Goal: Use online tool/utility: Utilize a website feature to perform a specific function

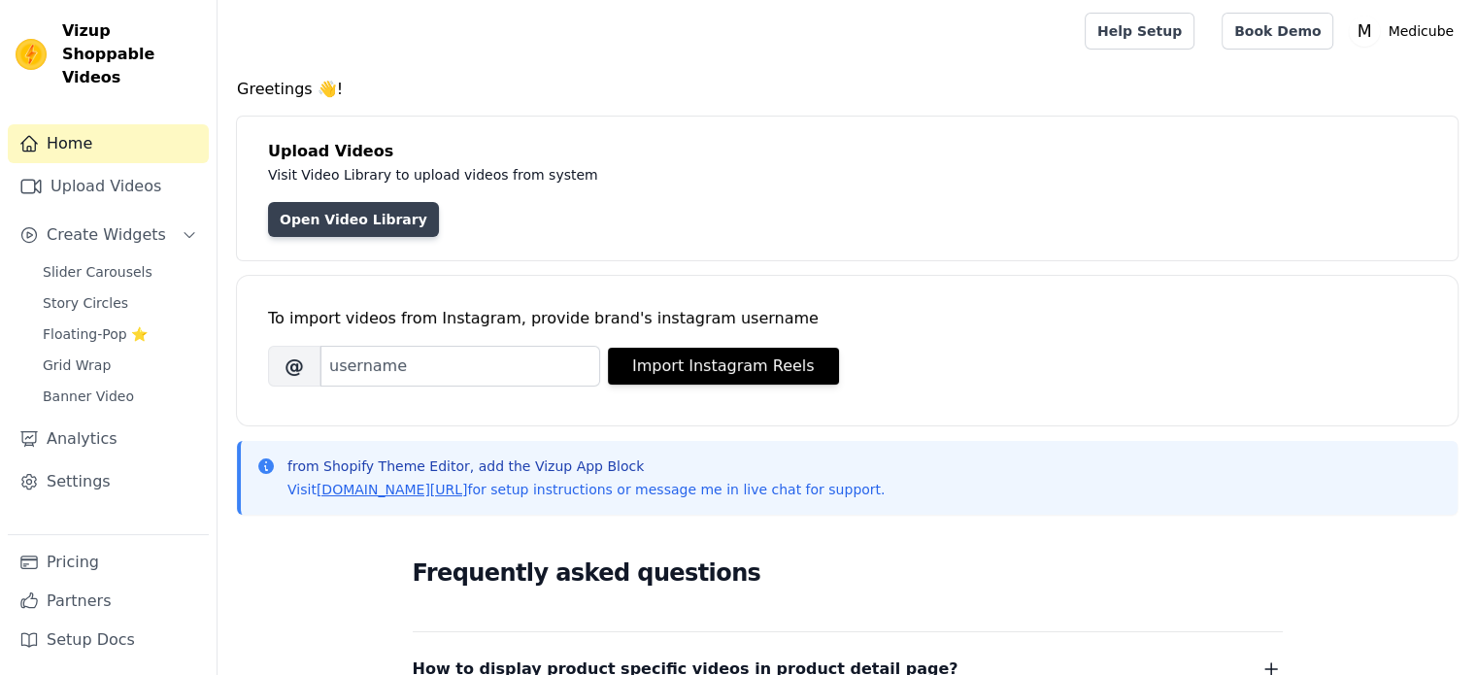
click at [332, 211] on link "Open Video Library" at bounding box center [353, 219] width 171 height 35
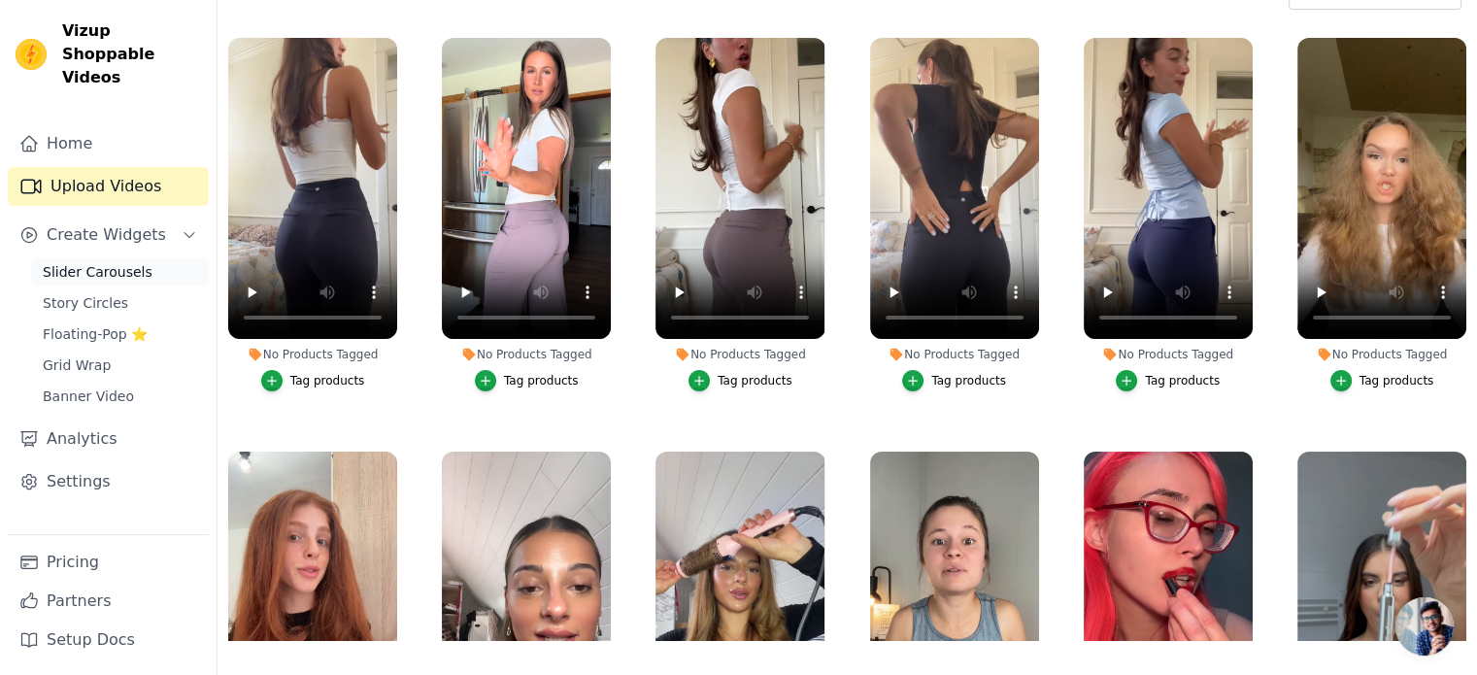
click at [114, 262] on span "Slider Carousels" at bounding box center [98, 271] width 110 height 19
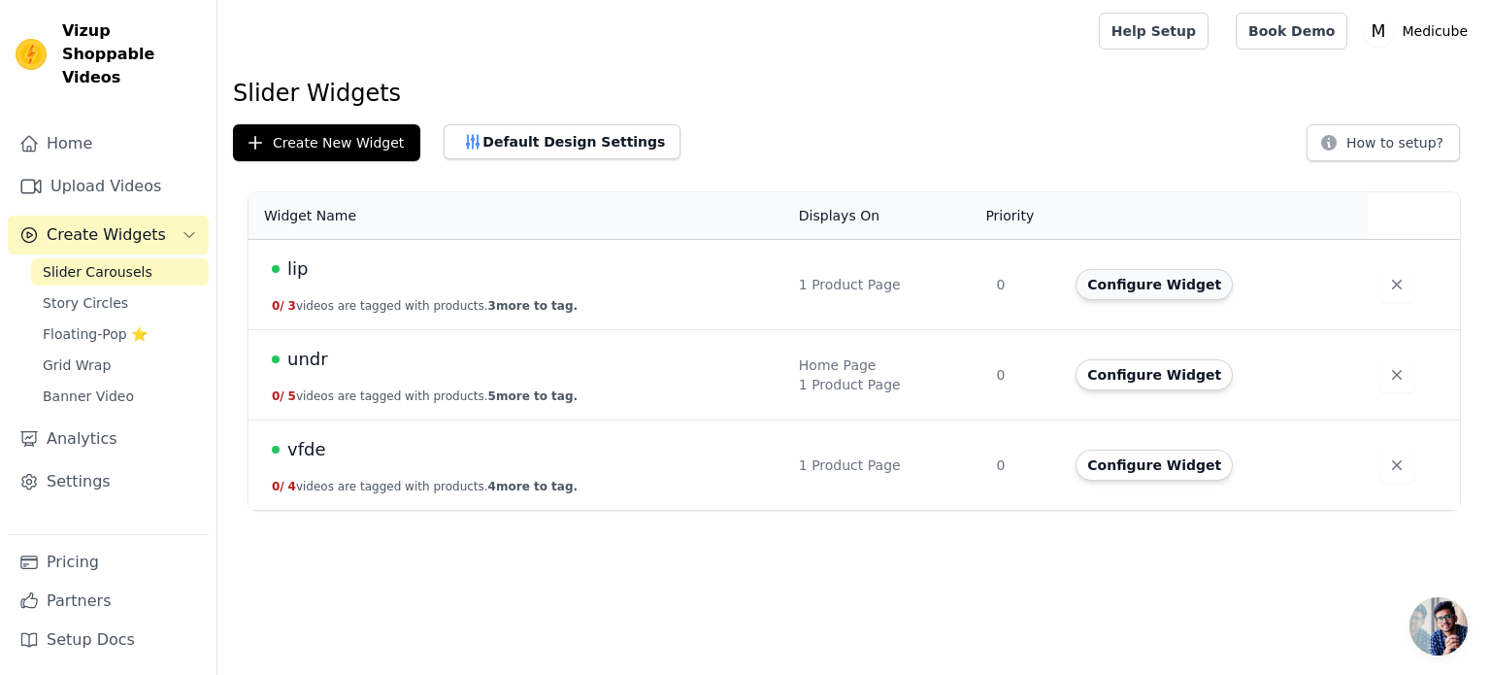
click at [1160, 278] on button "Configure Widget" at bounding box center [1154, 284] width 157 height 31
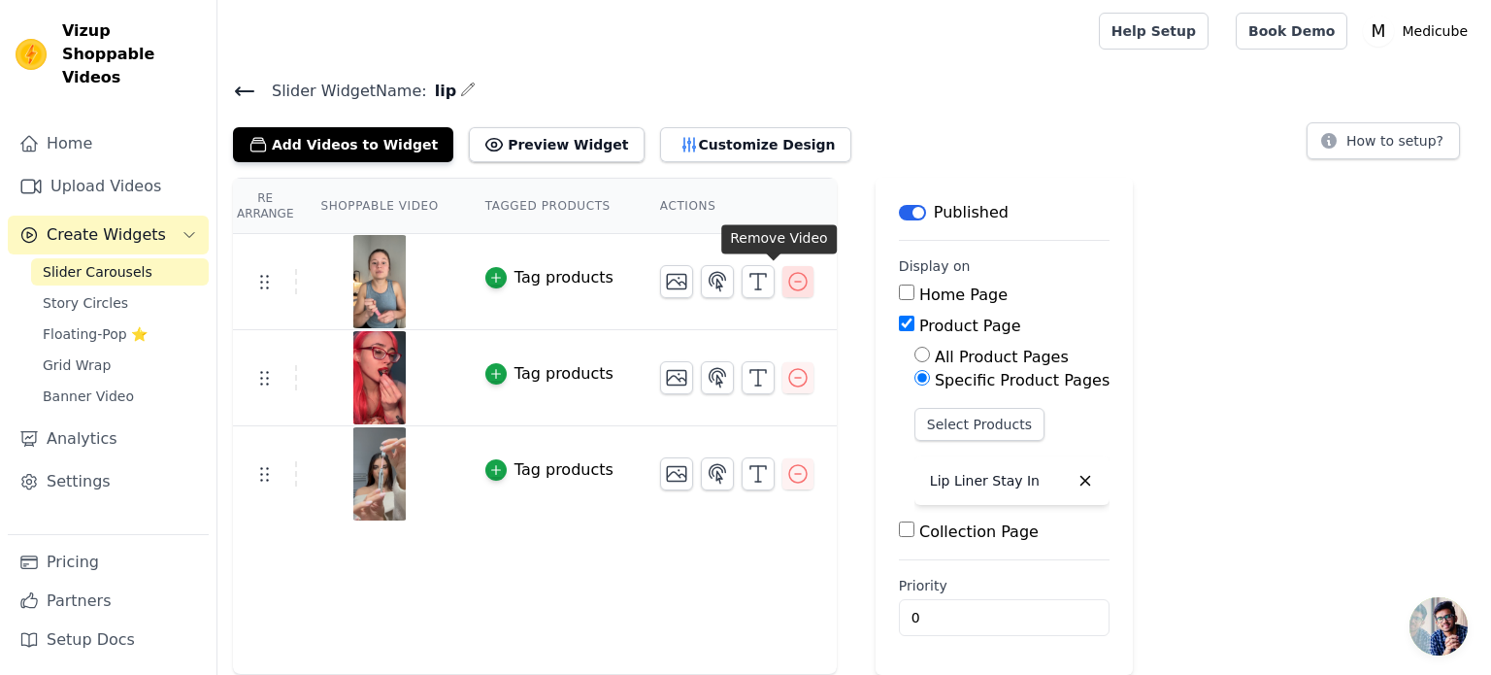
click at [787, 281] on icon "button" at bounding box center [798, 281] width 23 height 23
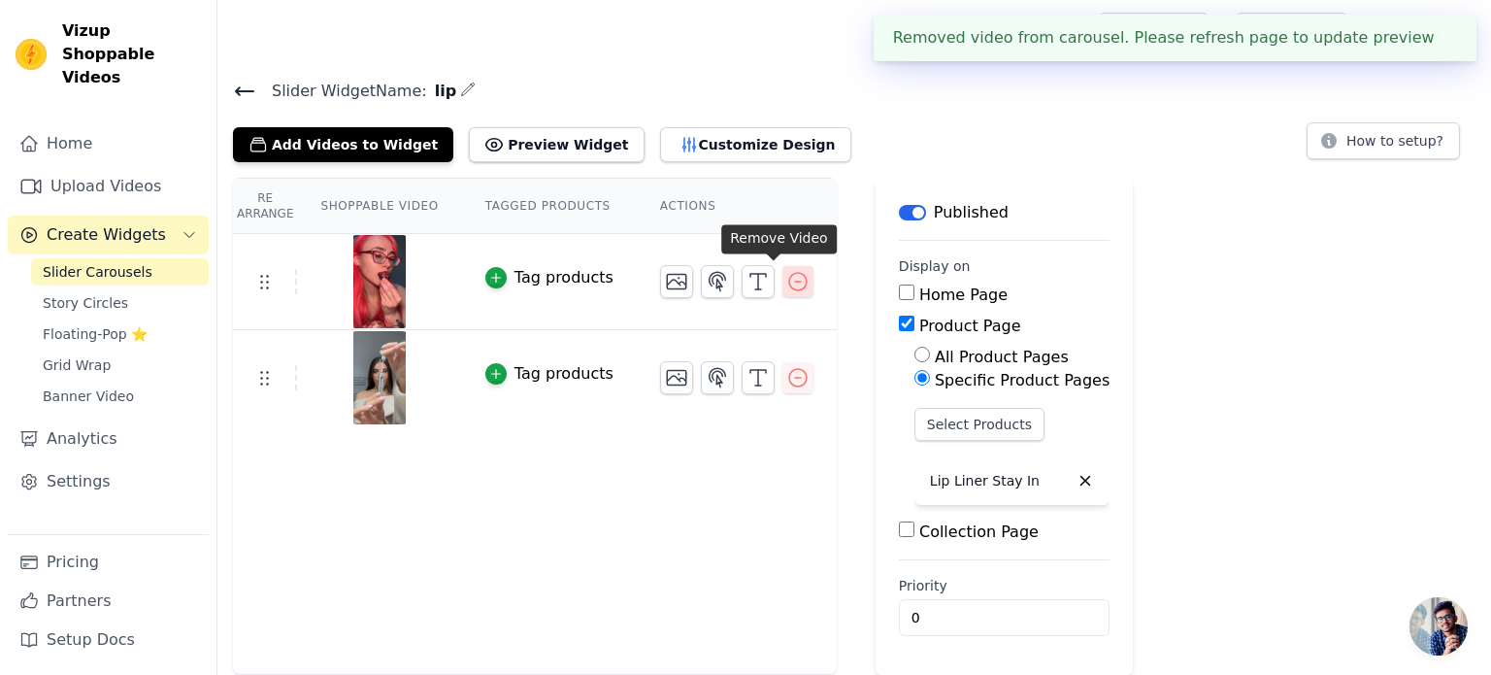
click at [789, 287] on icon "button" at bounding box center [797, 281] width 17 height 17
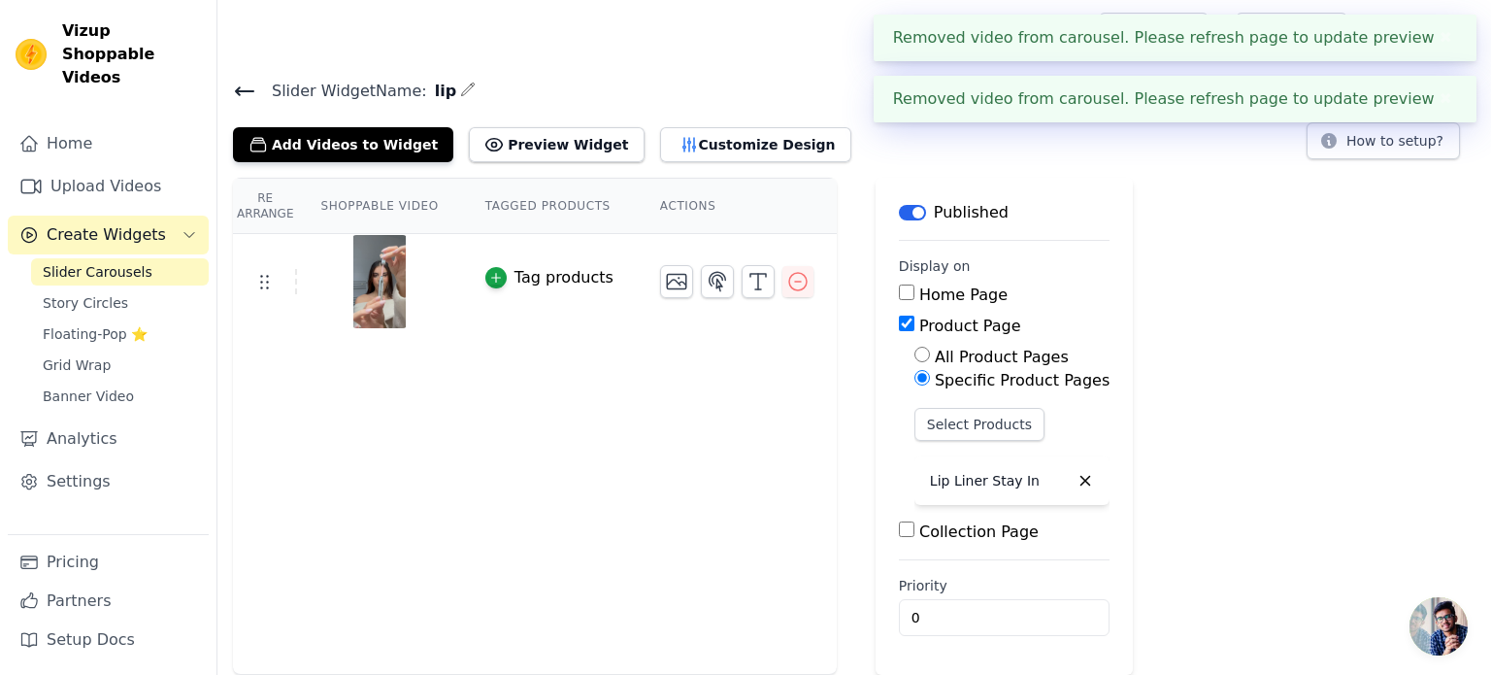
click at [789, 287] on icon "button" at bounding box center [797, 281] width 17 height 17
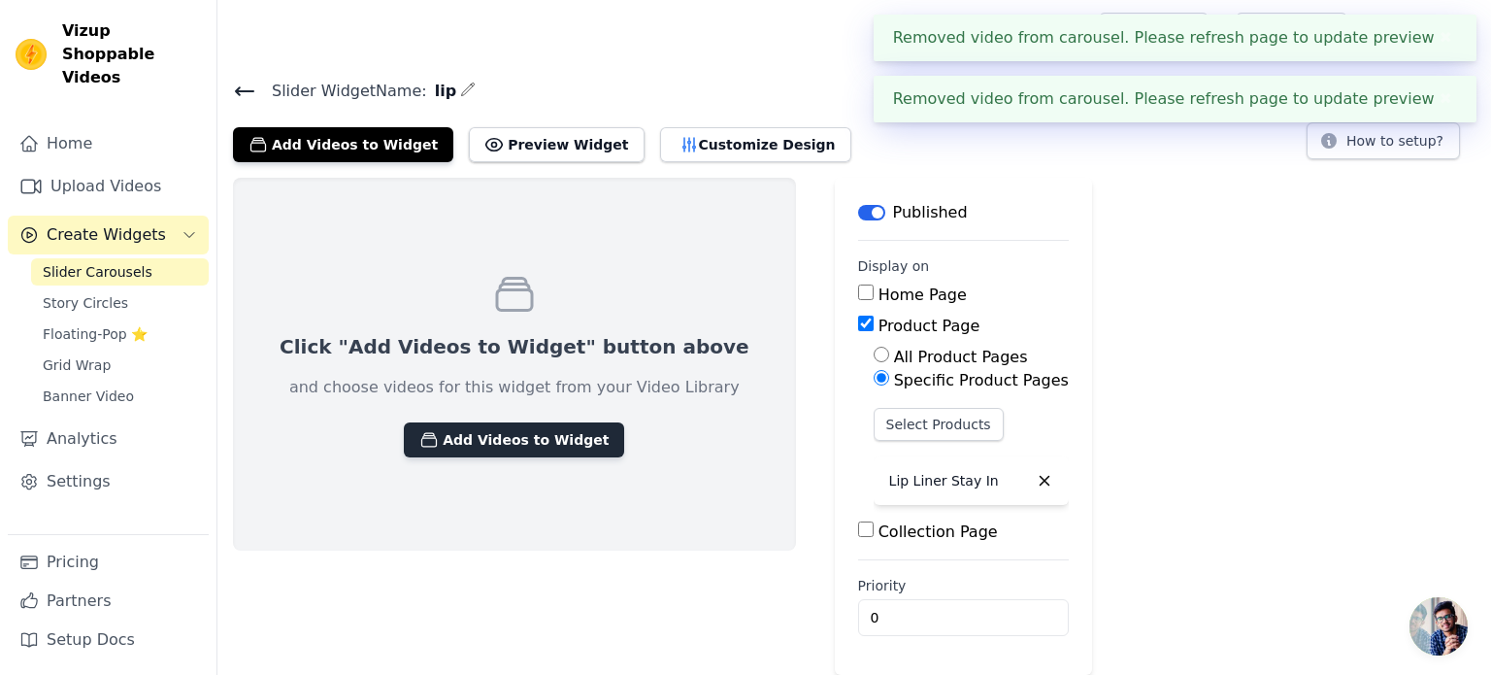
click at [491, 430] on button "Add Videos to Widget" at bounding box center [514, 439] width 220 height 35
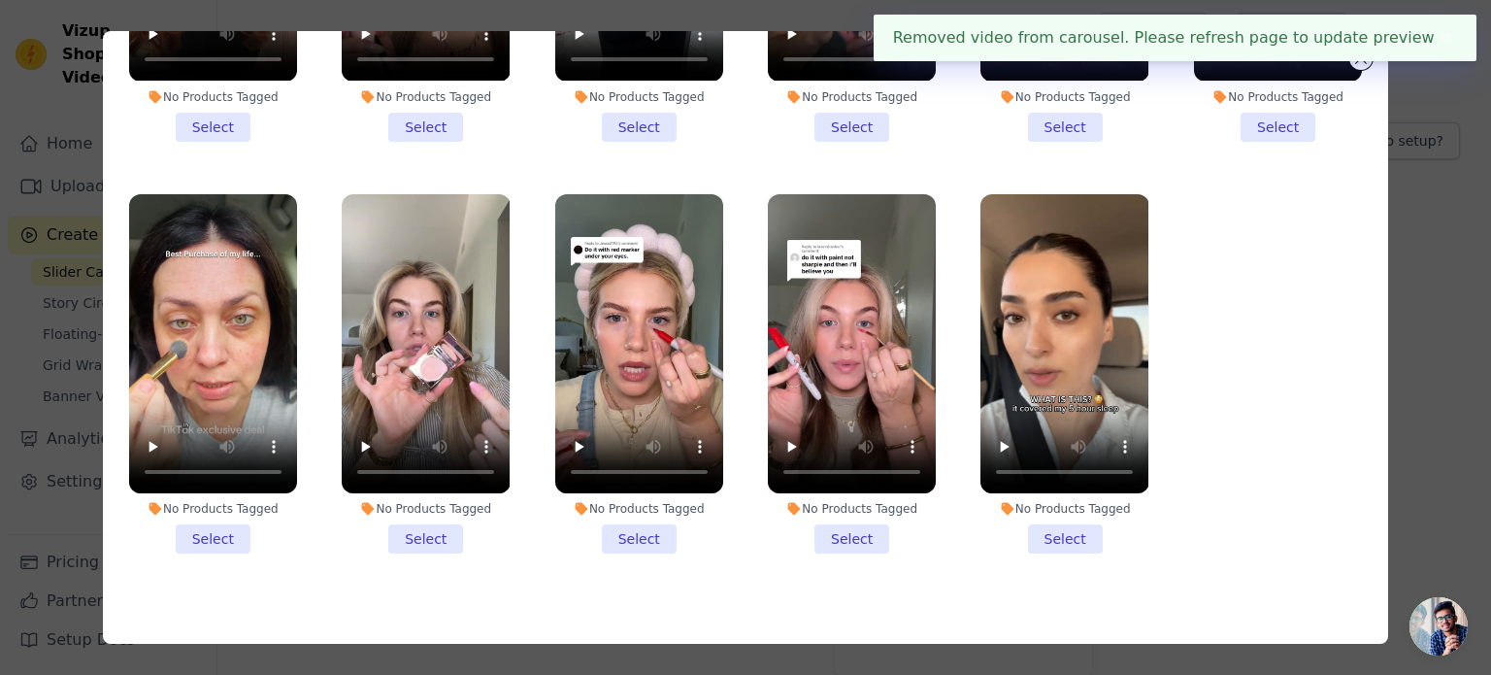
scroll to position [168, 0]
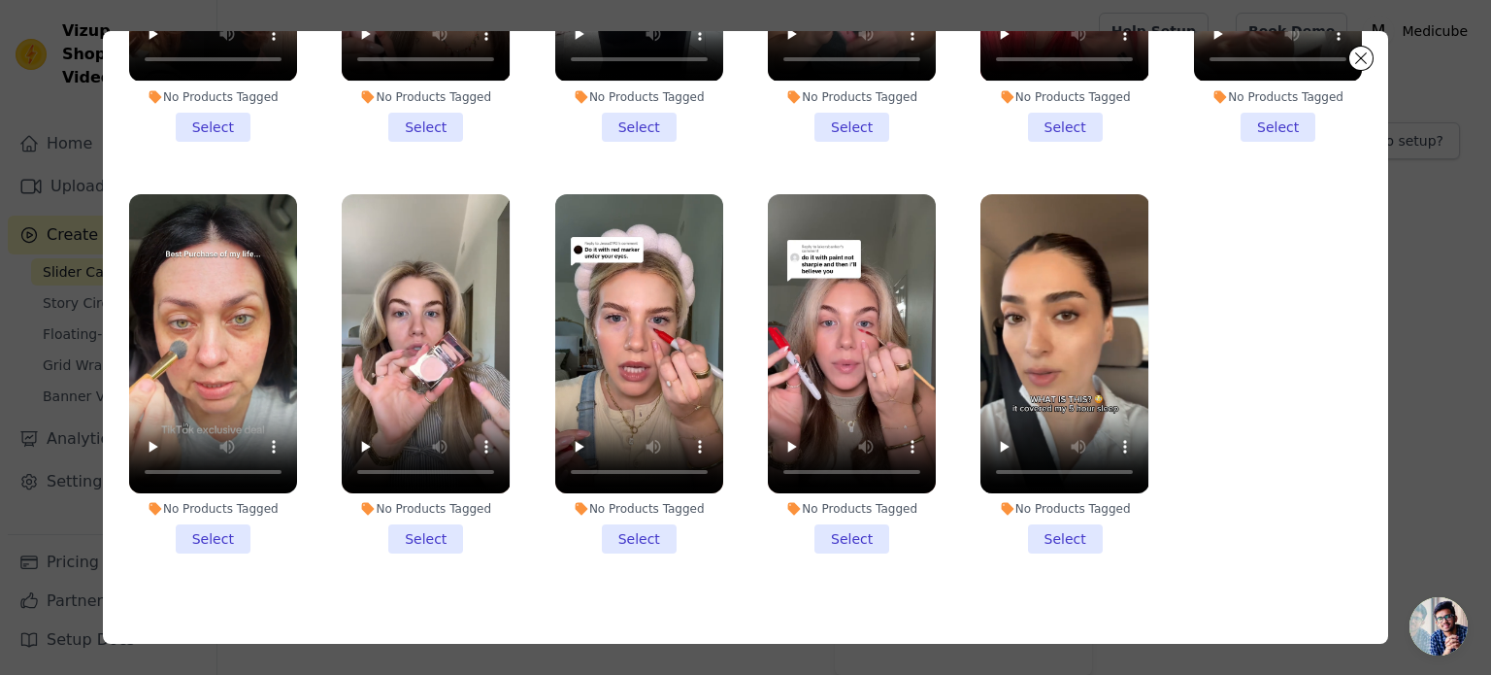
click at [1035, 519] on li "No Products Tagged Select" at bounding box center [1065, 373] width 168 height 359
click at [0, 0] on input "No Products Tagged Select" at bounding box center [0, 0] width 0 height 0
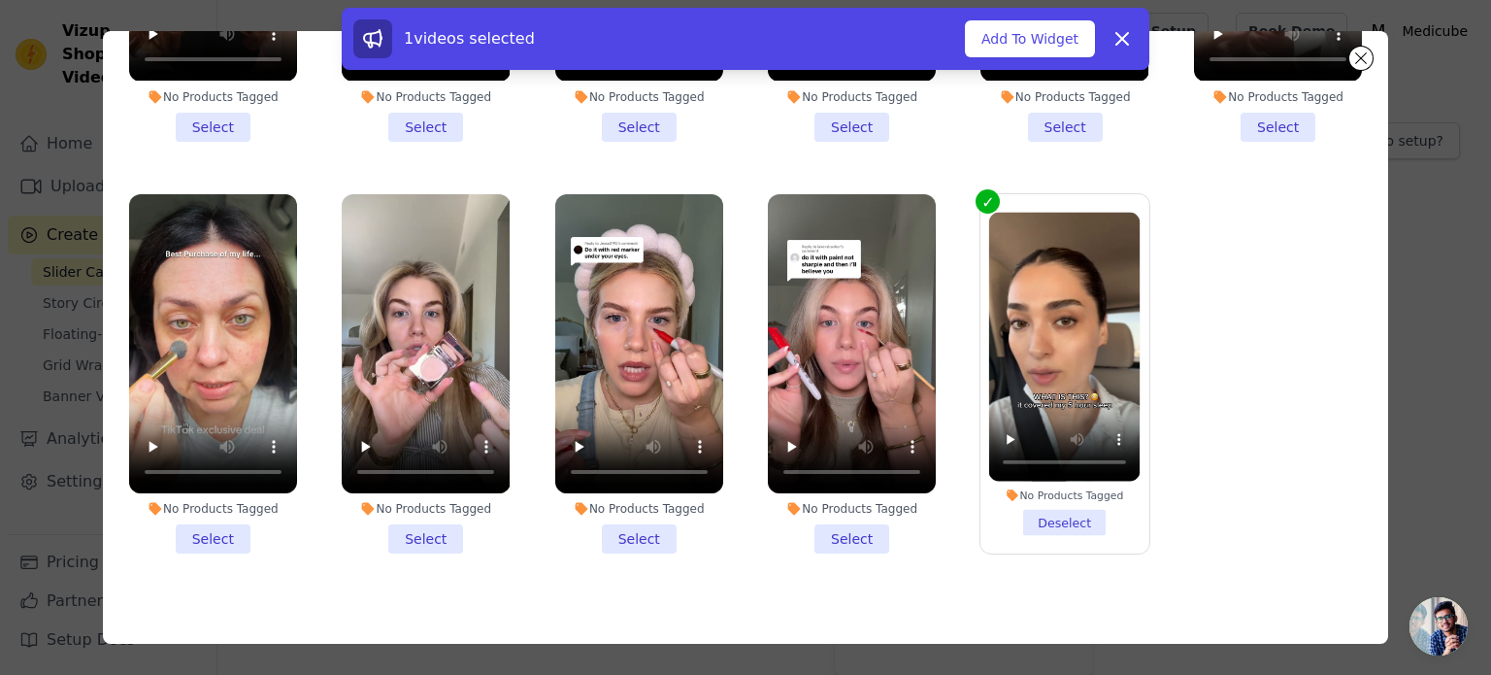
click at [421, 498] on li "No Products Tagged Select" at bounding box center [426, 373] width 168 height 359
click at [0, 0] on input "No Products Tagged Select" at bounding box center [0, 0] width 0 height 0
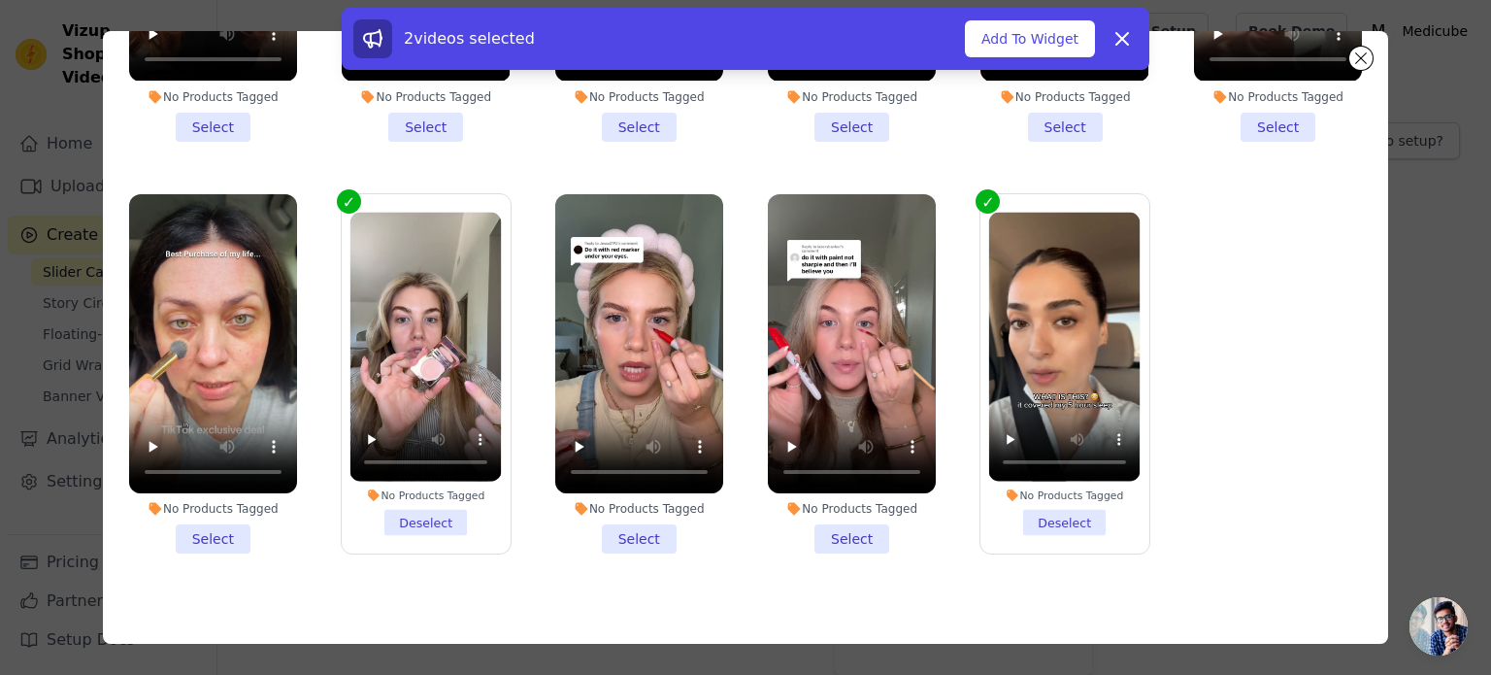
click at [237, 523] on li "No Products Tagged Select" at bounding box center [213, 373] width 168 height 359
click at [0, 0] on input "No Products Tagged Select" at bounding box center [0, 0] width 0 height 0
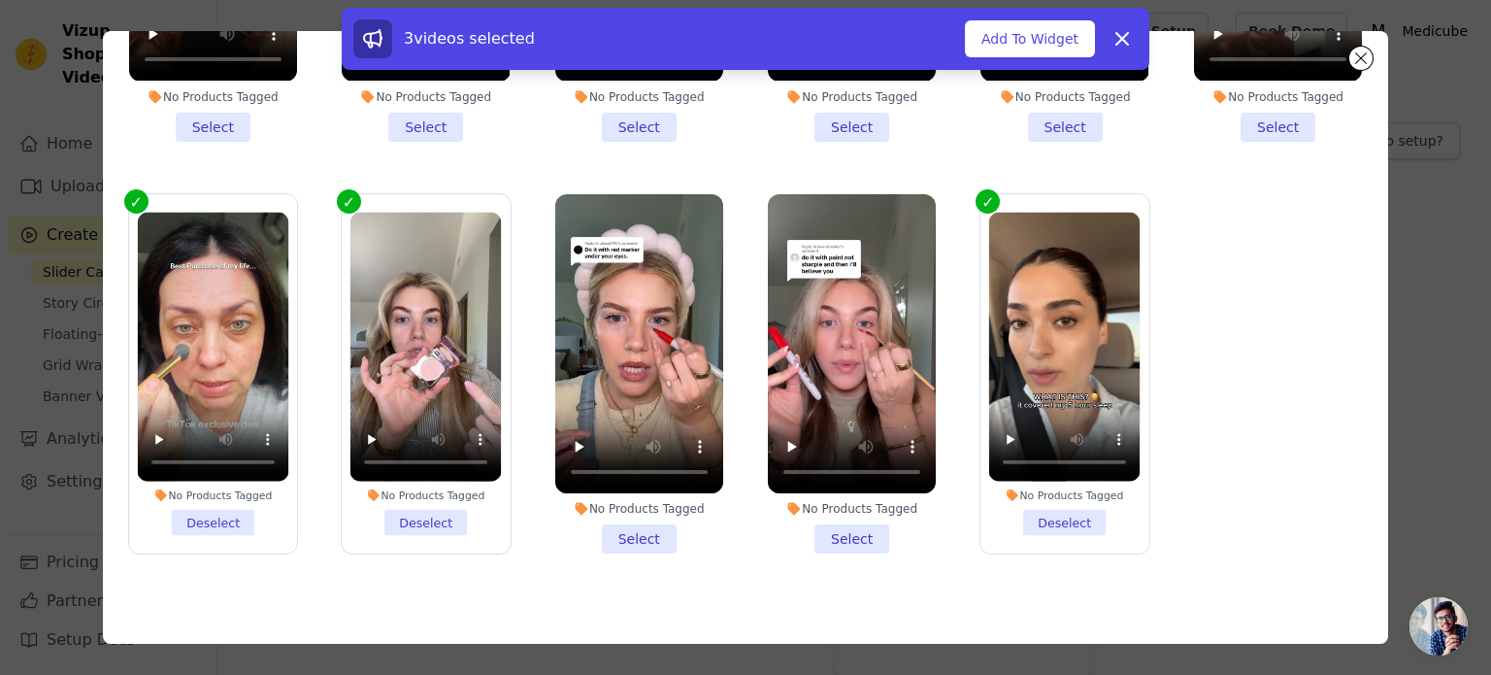
click at [526, 520] on ul "No Products Tagged Select No Products Tagged Select No Products Tagged Select N…" at bounding box center [746, 276] width 1256 height 613
click at [643, 497] on li "No Products Tagged Select" at bounding box center [639, 373] width 168 height 359
click at [0, 0] on input "No Products Tagged Select" at bounding box center [0, 0] width 0 height 0
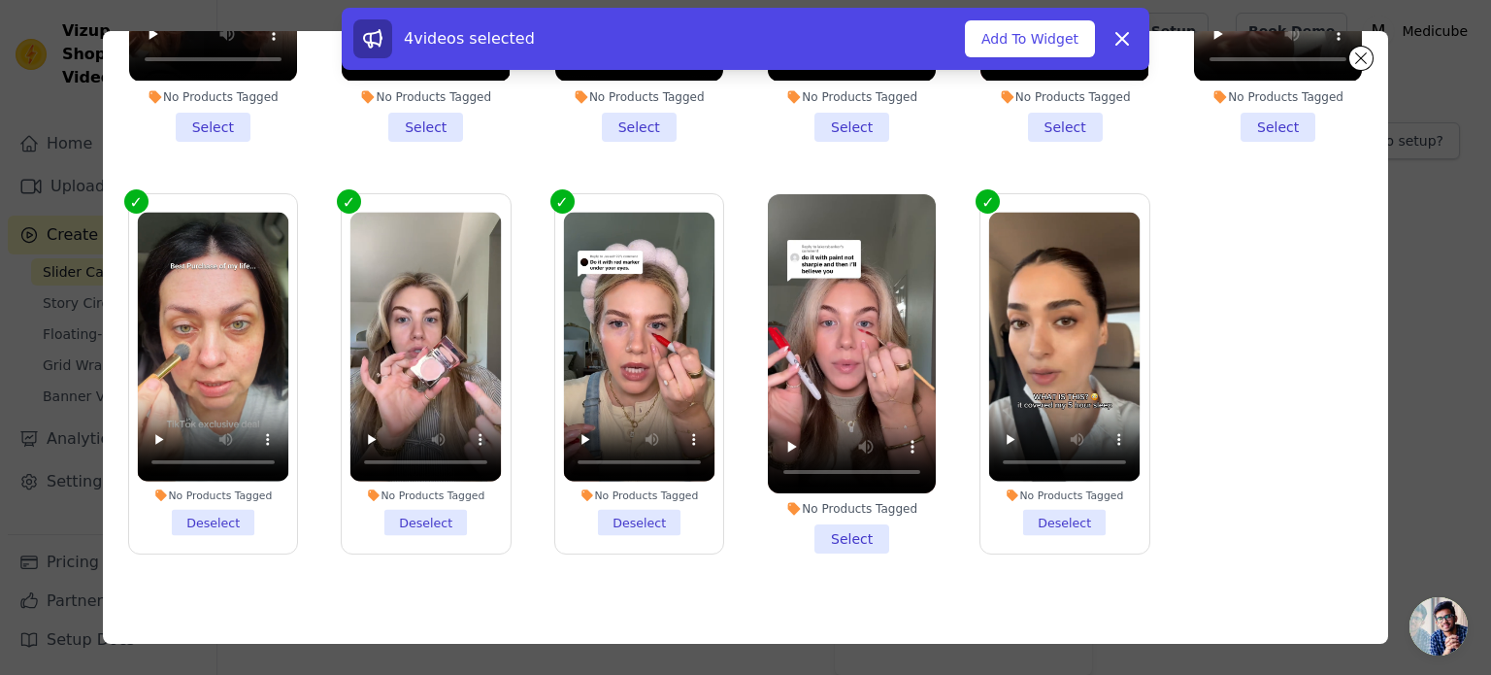
click at [851, 531] on div "No Products Tagged Select" at bounding box center [851, 374] width 189 height 381
click at [840, 510] on li "No Products Tagged Select" at bounding box center [852, 373] width 168 height 359
click at [0, 0] on input "No Products Tagged Select" at bounding box center [0, 0] width 0 height 0
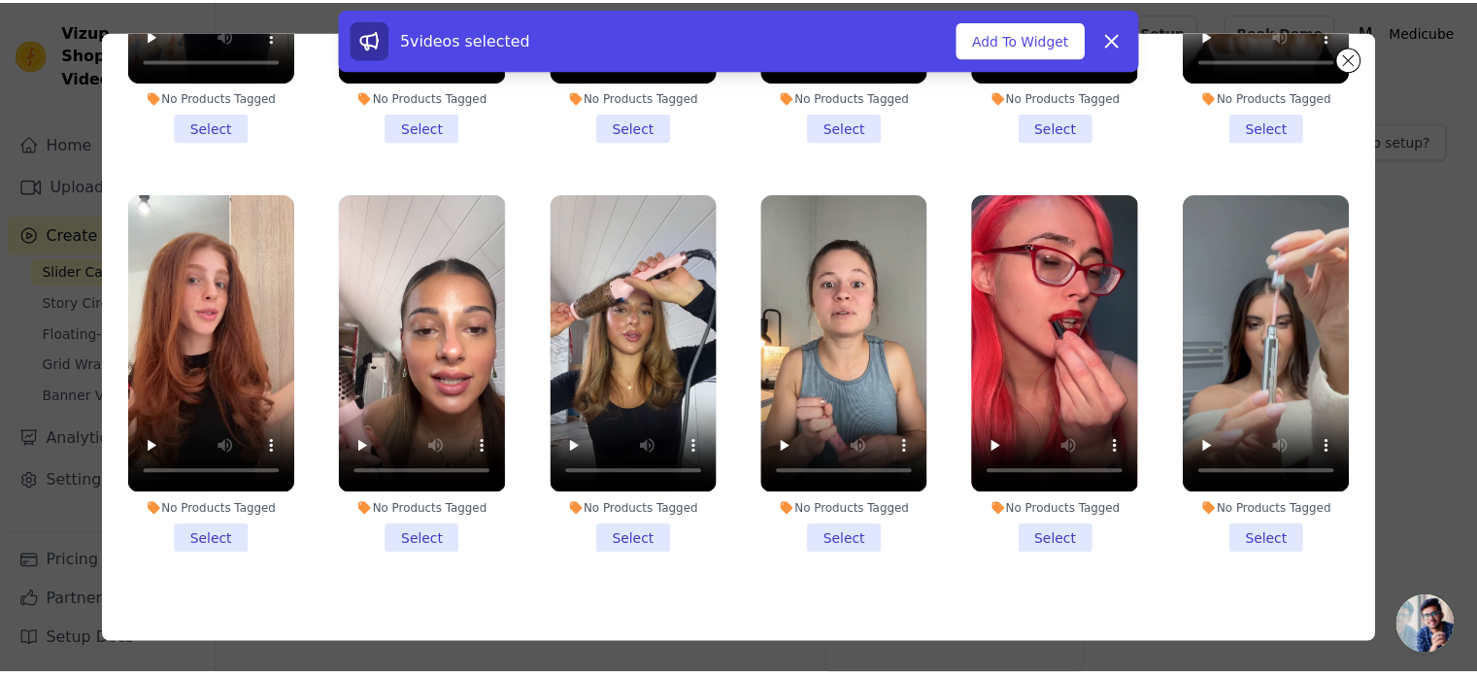
scroll to position [196, 0]
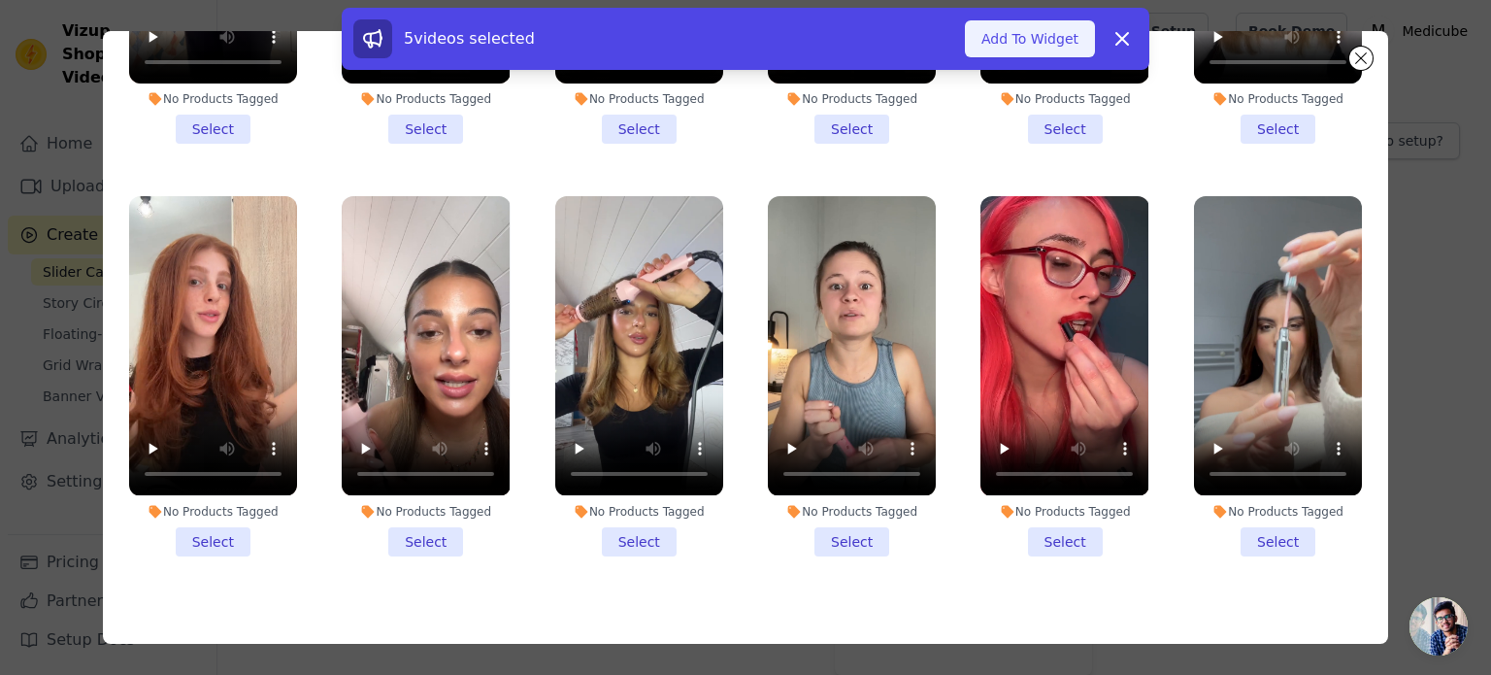
click at [1023, 52] on button "Add To Widget" at bounding box center [1030, 38] width 130 height 37
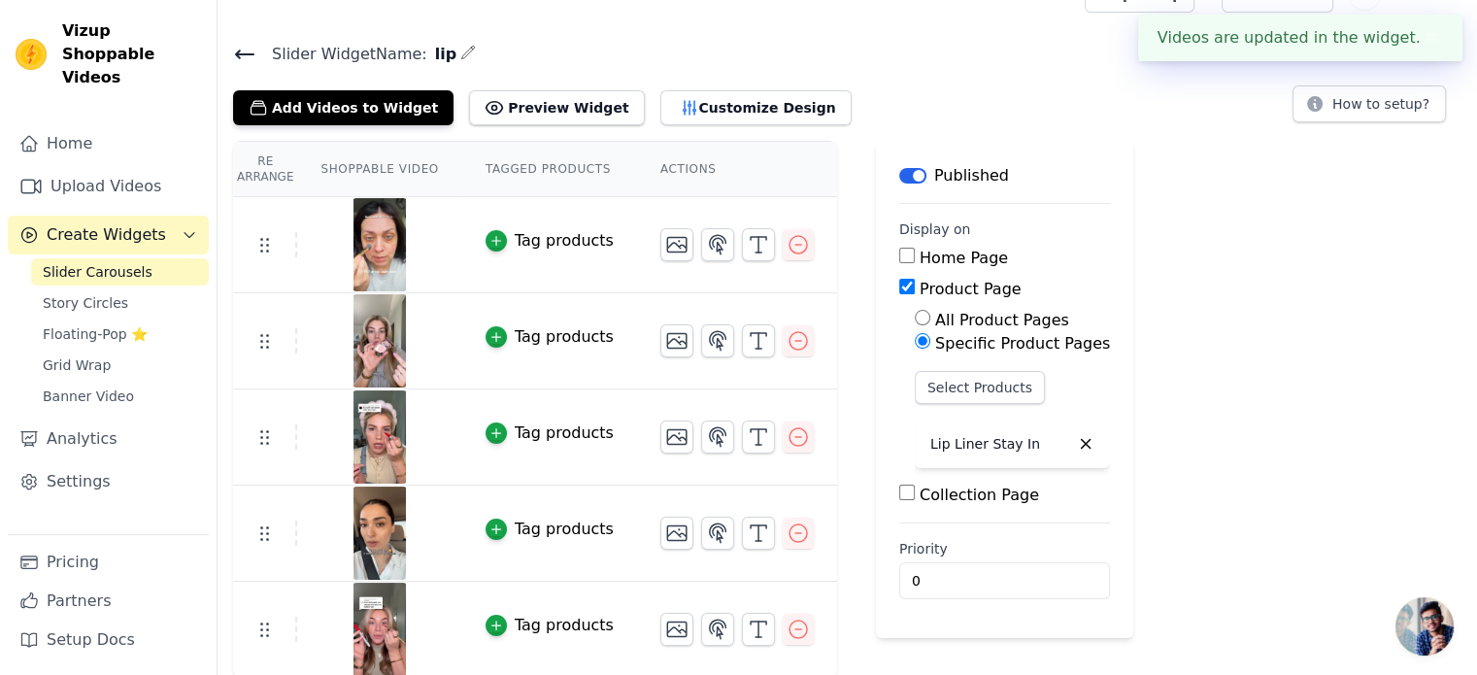
scroll to position [0, 0]
